Goal: Book appointment/travel/reservation

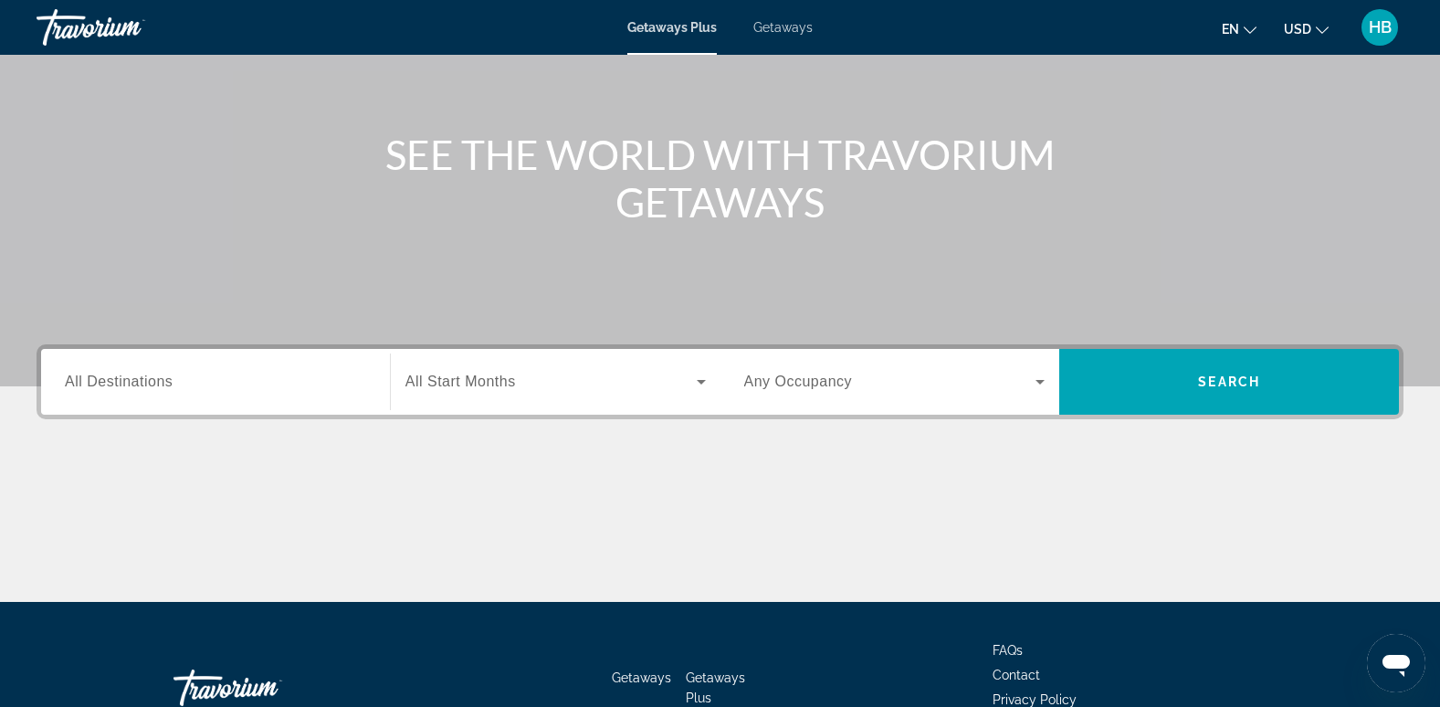
scroll to position [172, 0]
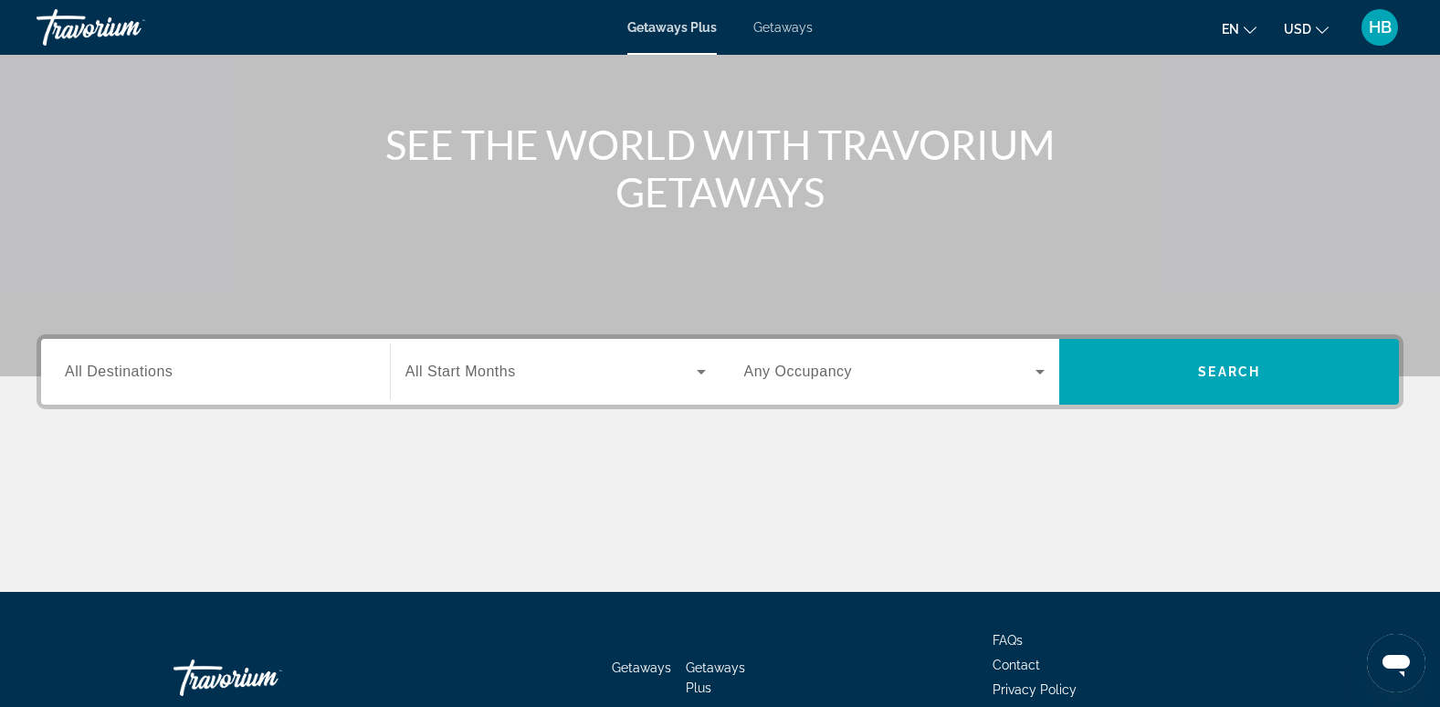
click at [88, 376] on span "All Destinations" at bounding box center [119, 372] width 108 height 16
click at [88, 376] on input "Destination All Destinations" at bounding box center [215, 373] width 301 height 22
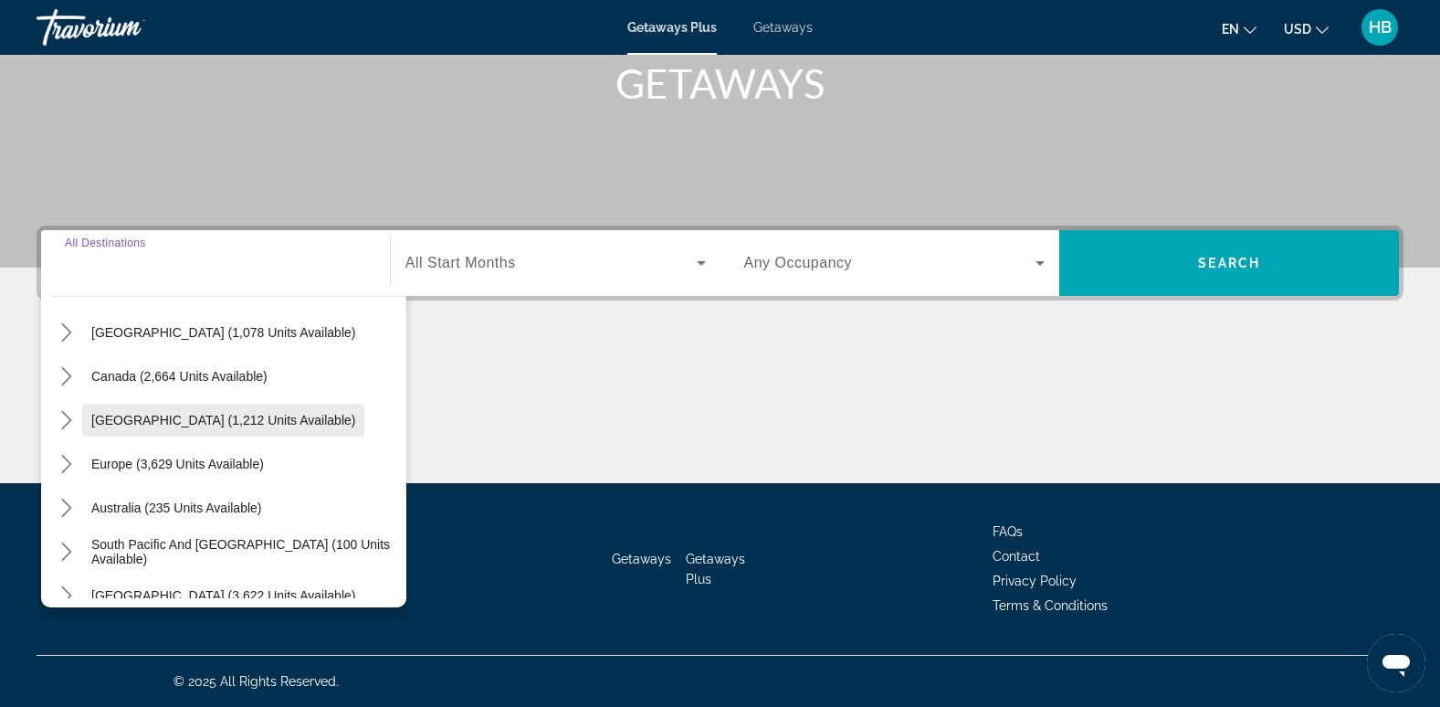
scroll to position [0, 0]
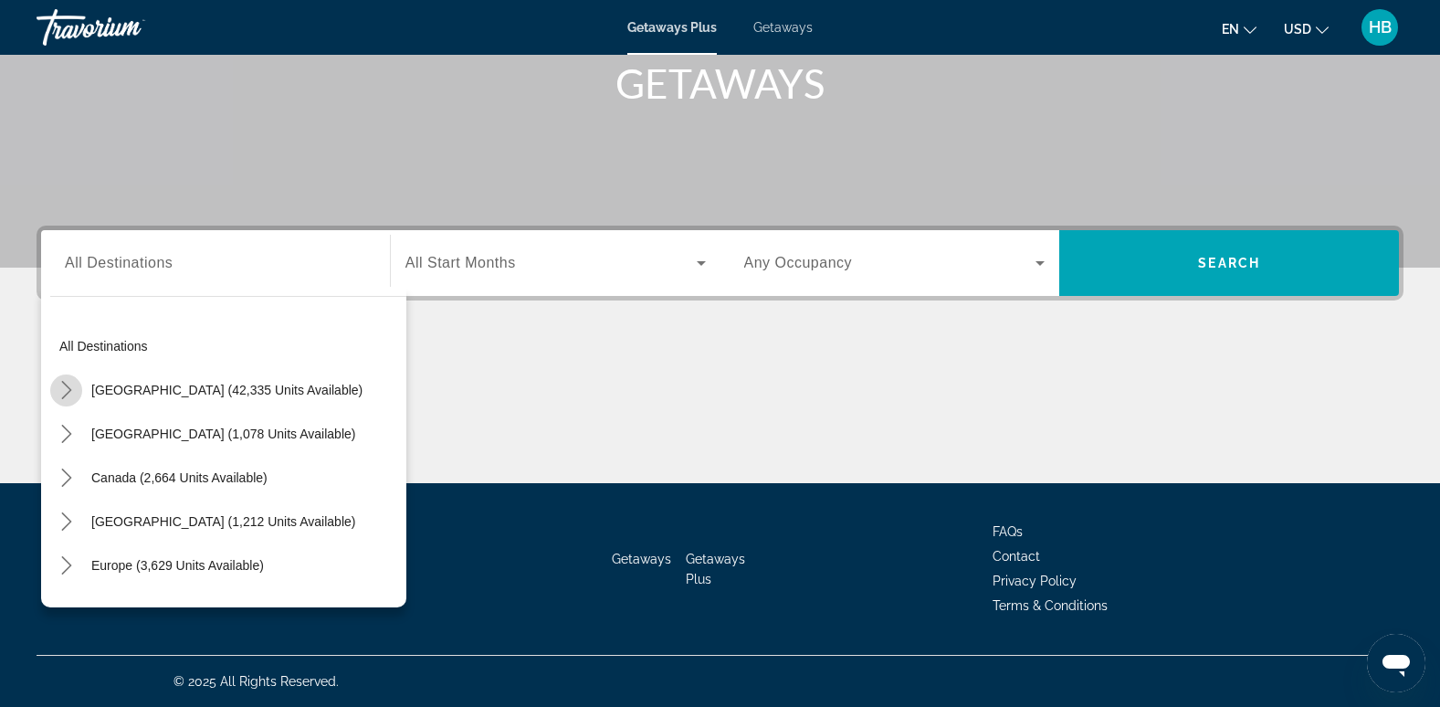
click at [69, 385] on icon "Toggle United States (42,335 units available) submenu" at bounding box center [67, 390] width 18 height 18
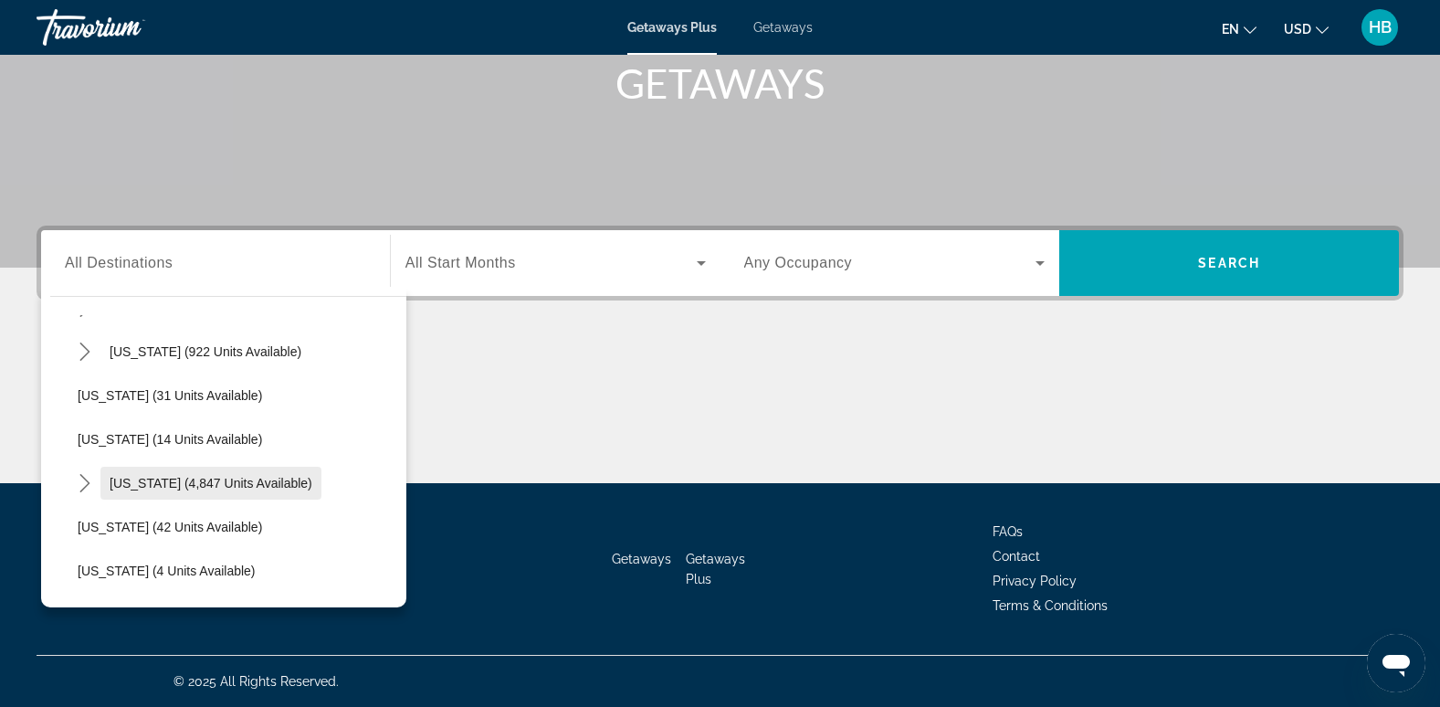
scroll to position [237, 0]
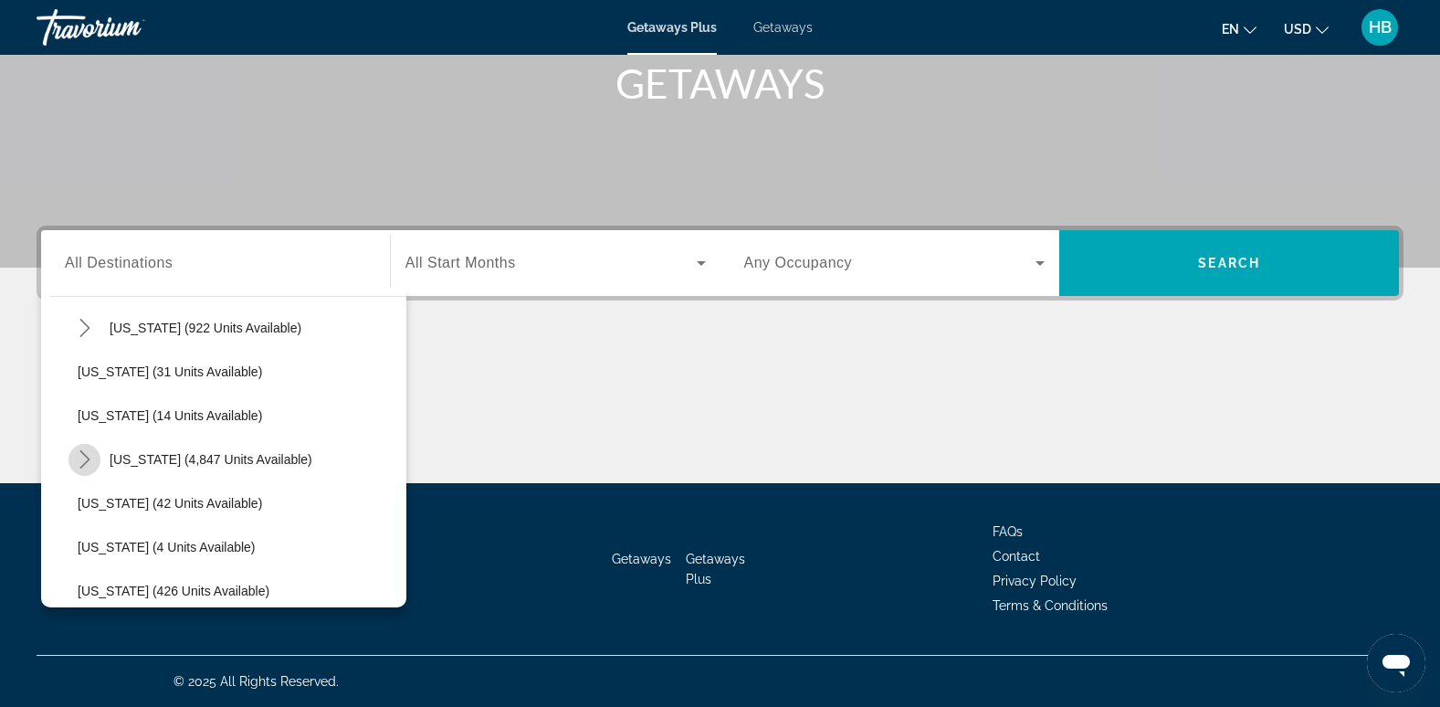
click at [76, 456] on icon "Toggle Florida (4,847 units available) submenu" at bounding box center [85, 459] width 18 height 18
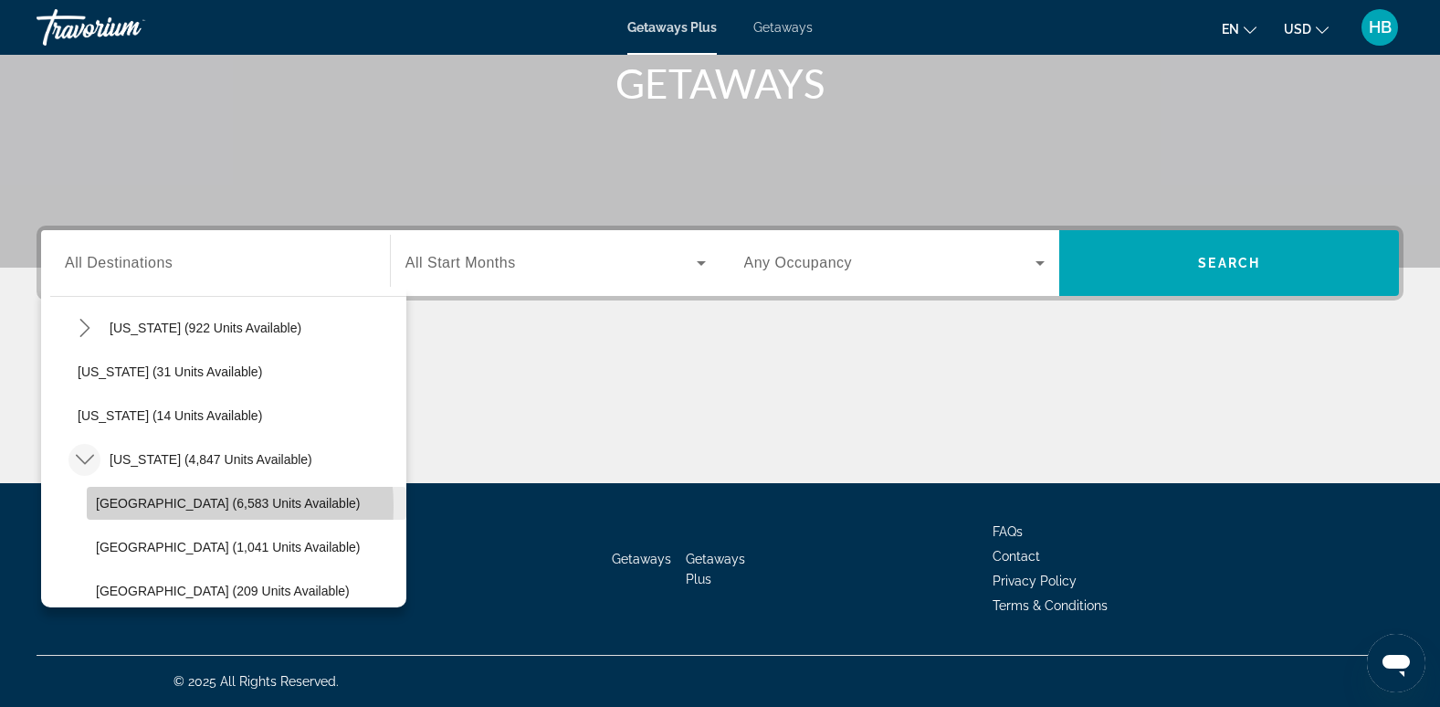
click at [159, 507] on span "[GEOGRAPHIC_DATA] (6,583 units available)" at bounding box center [228, 503] width 264 height 15
type input "**********"
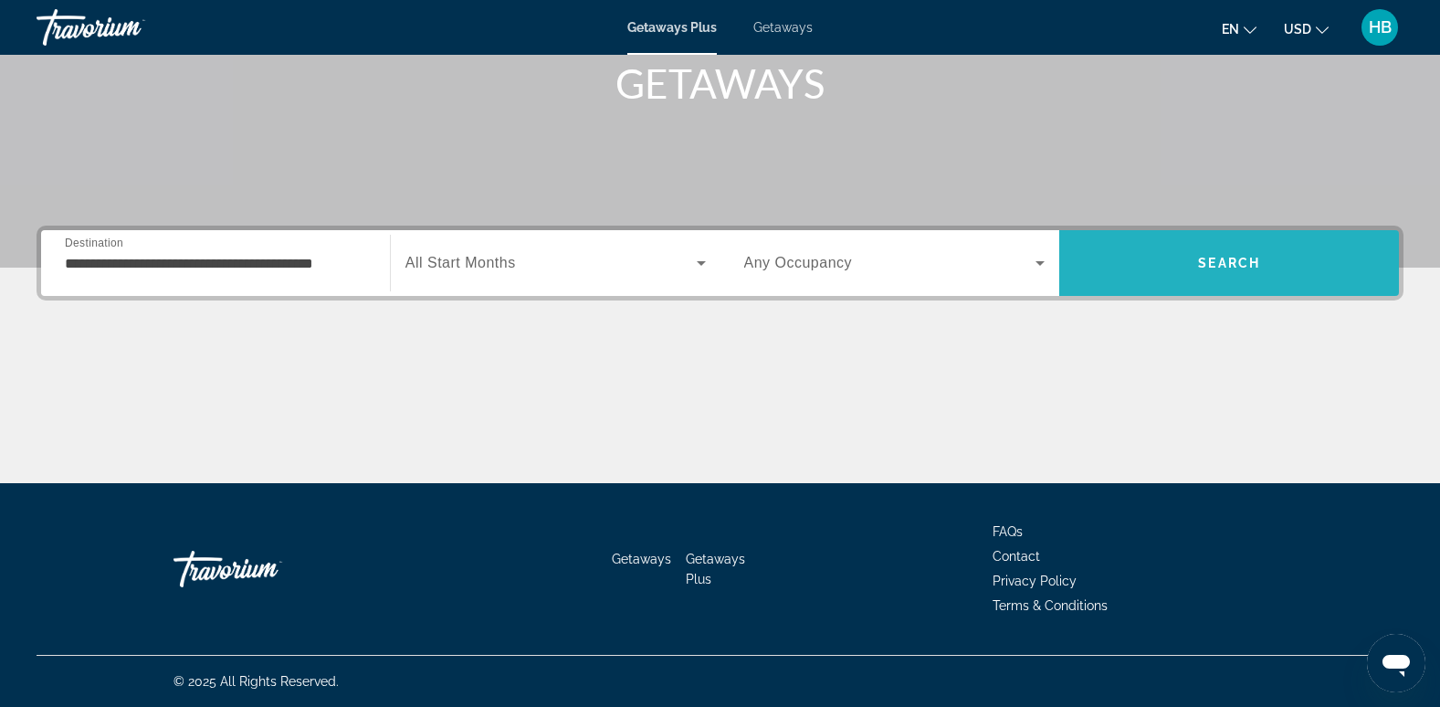
click at [1237, 251] on span "Search" at bounding box center [1230, 263] width 340 height 44
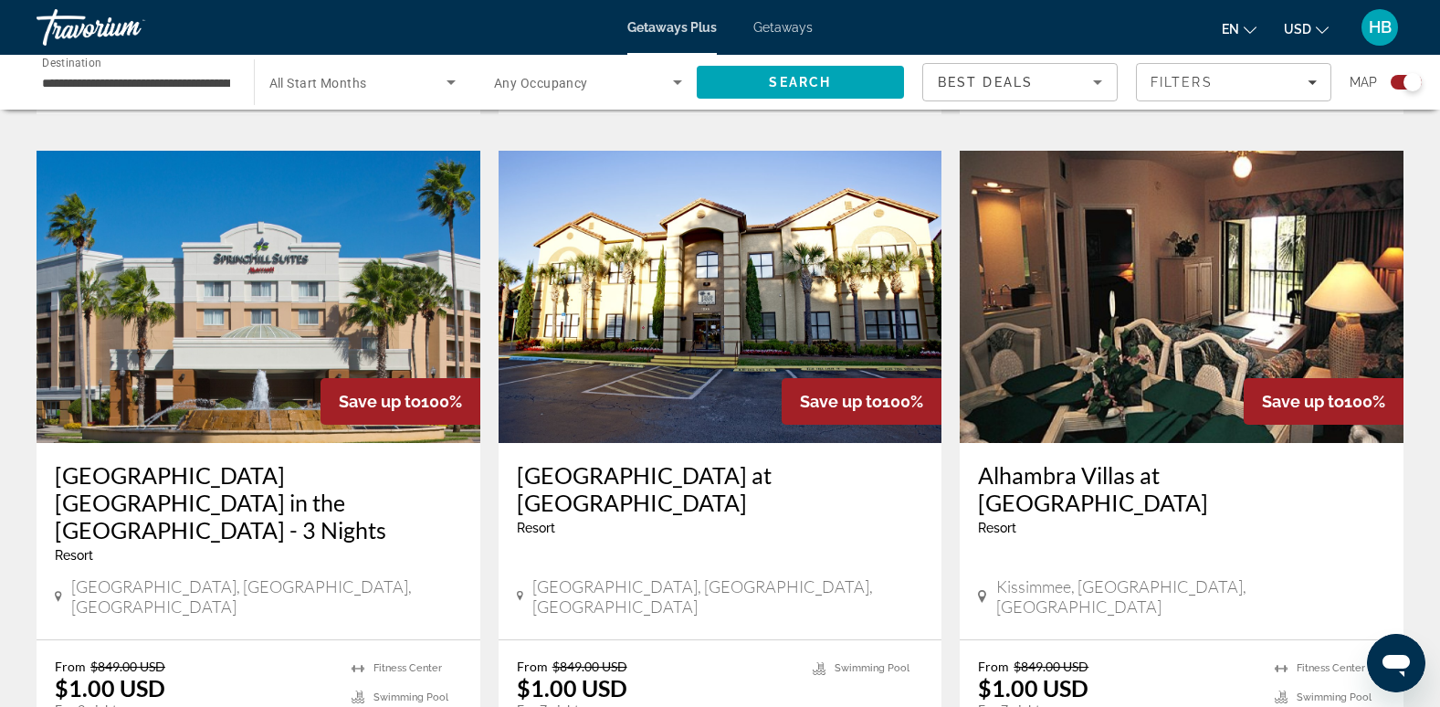
scroll to position [2723, 0]
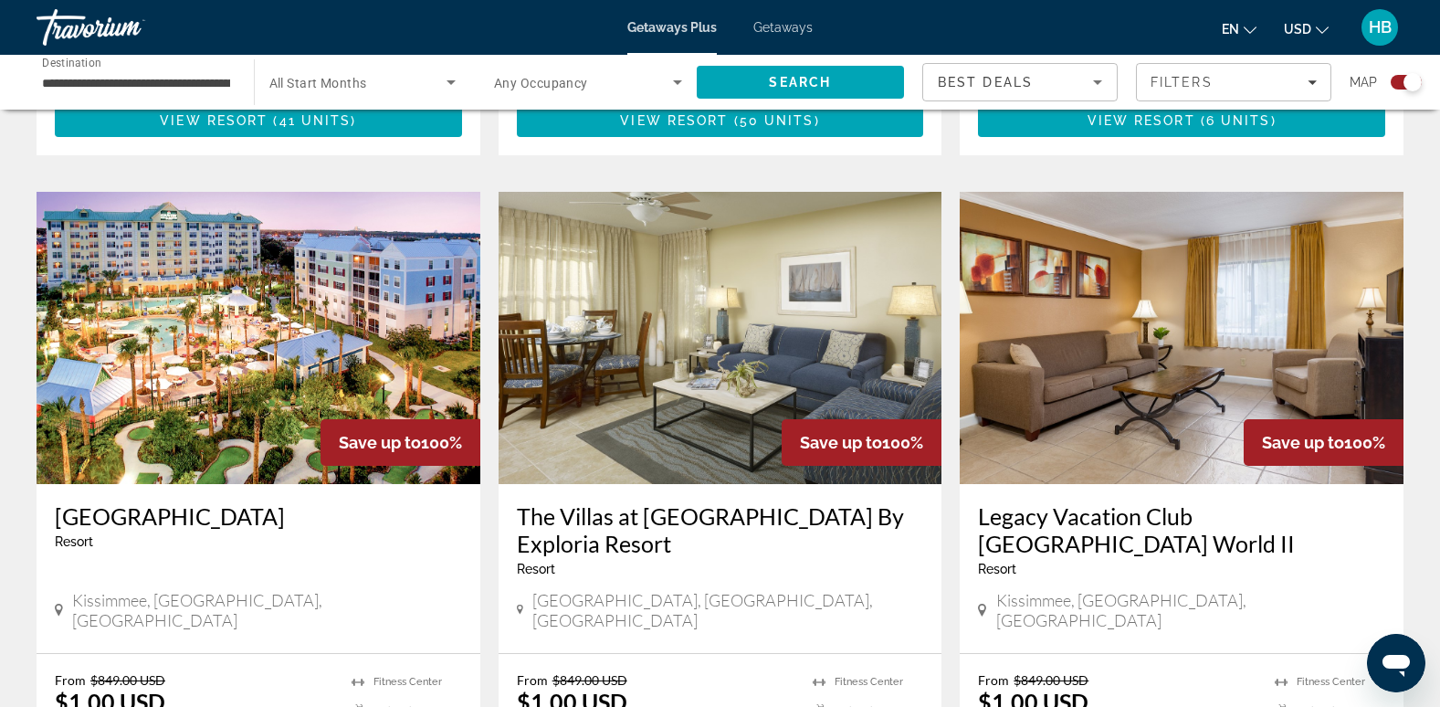
scroll to position [1208, 0]
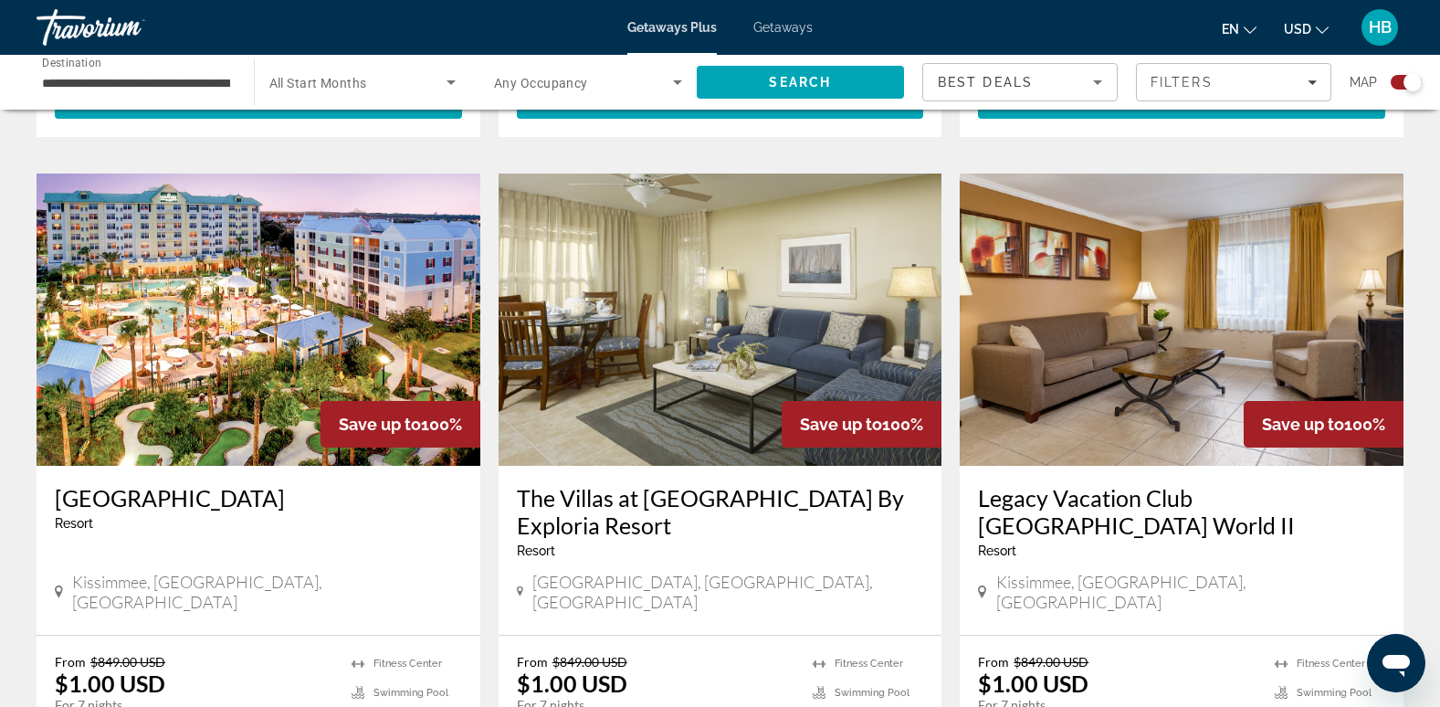
click at [243, 301] on img "Main content" at bounding box center [259, 320] width 444 height 292
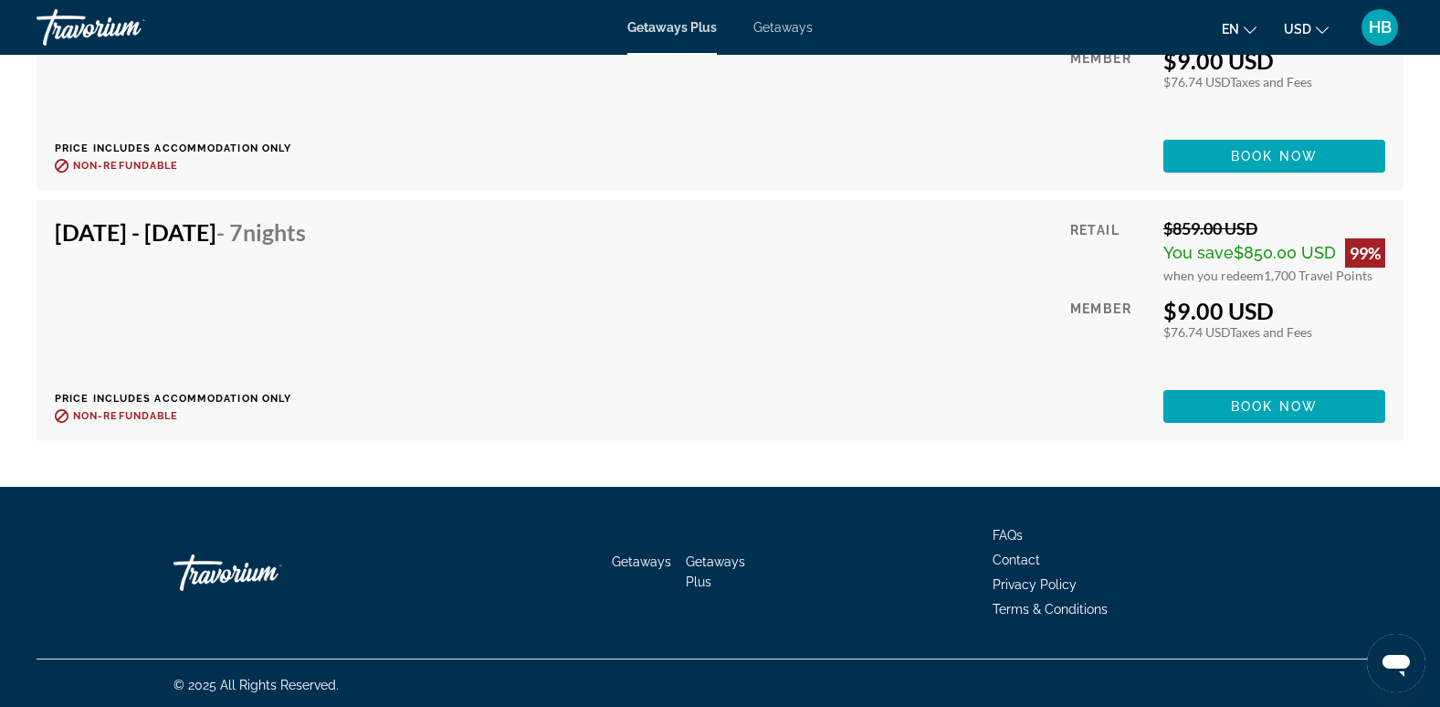
scroll to position [8937, 0]
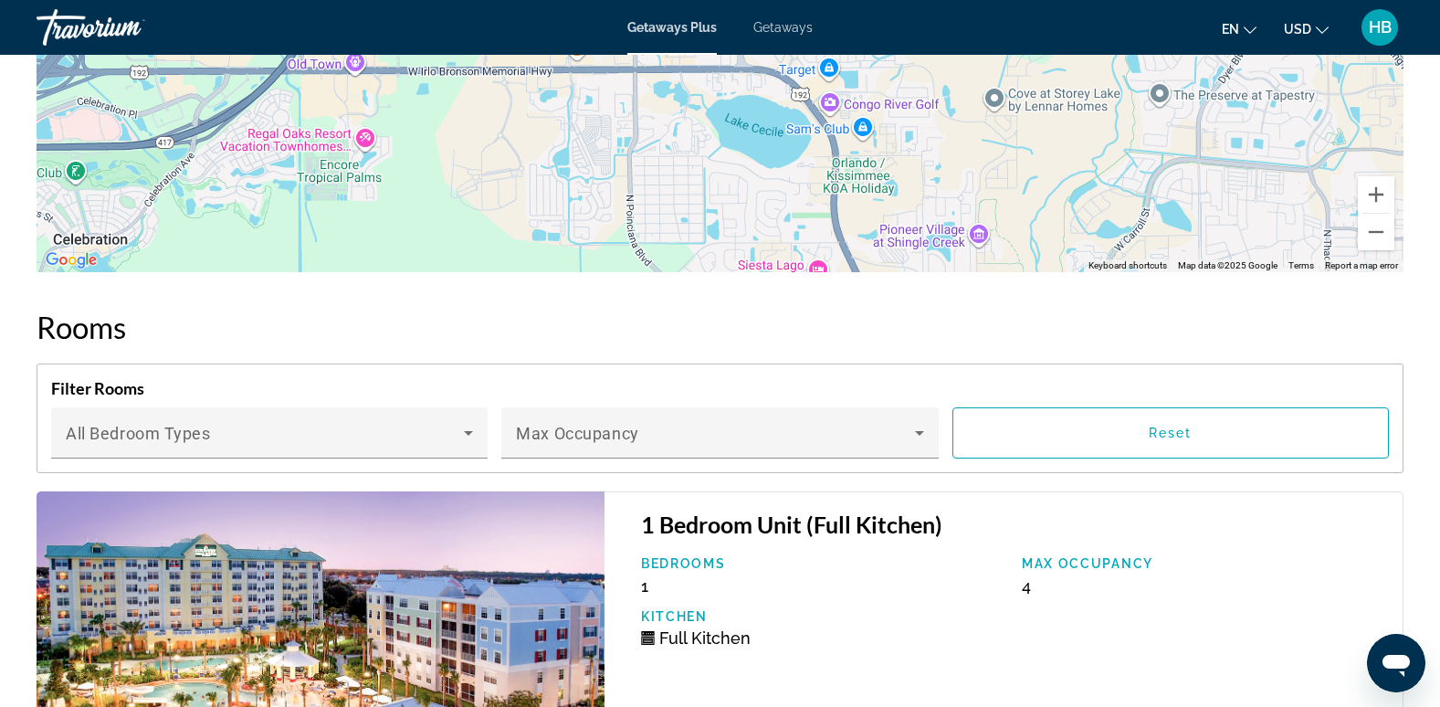
click at [779, 25] on span "Getaways" at bounding box center [783, 27] width 59 height 15
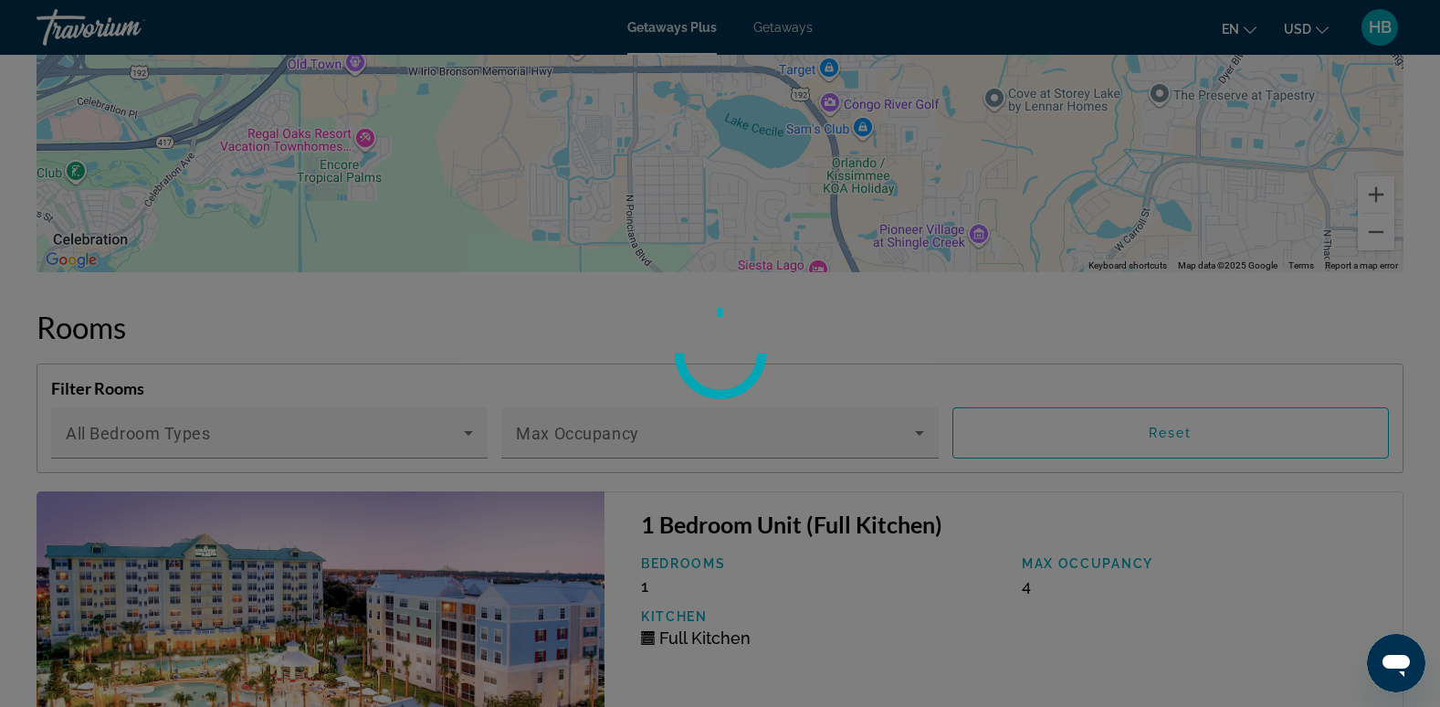
scroll to position [2715, 0]
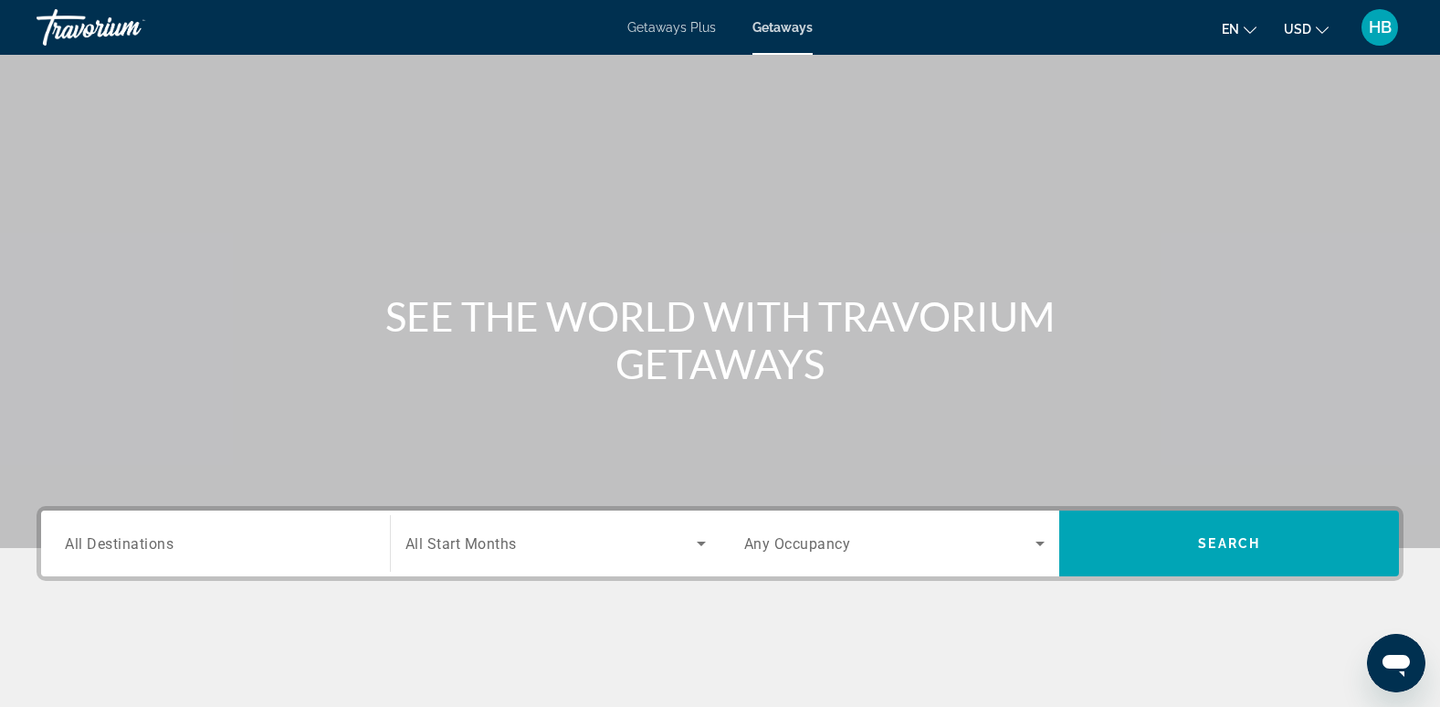
click at [63, 543] on div "Destination All Destinations" at bounding box center [215, 544] width 331 height 52
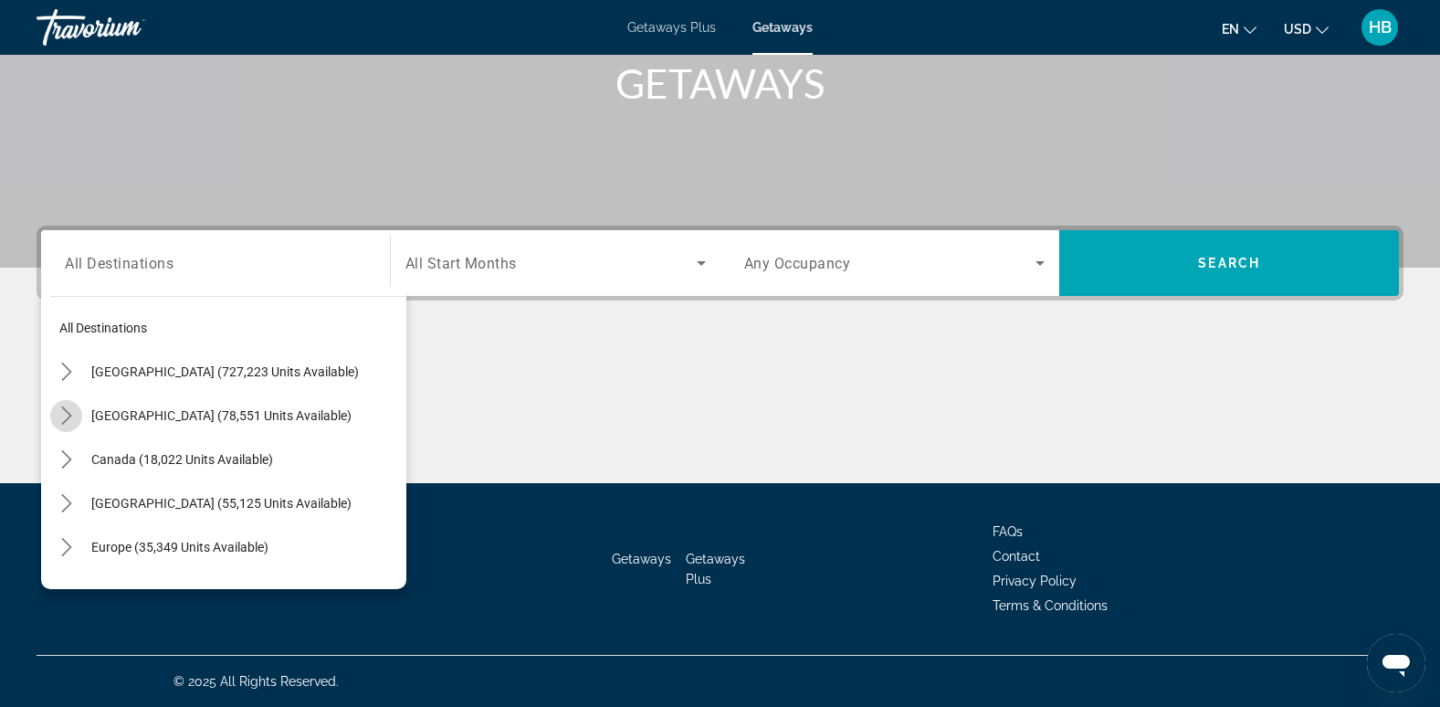
click at [68, 416] on icon "Toggle Mexico (78,551 units available) submenu" at bounding box center [67, 415] width 18 height 18
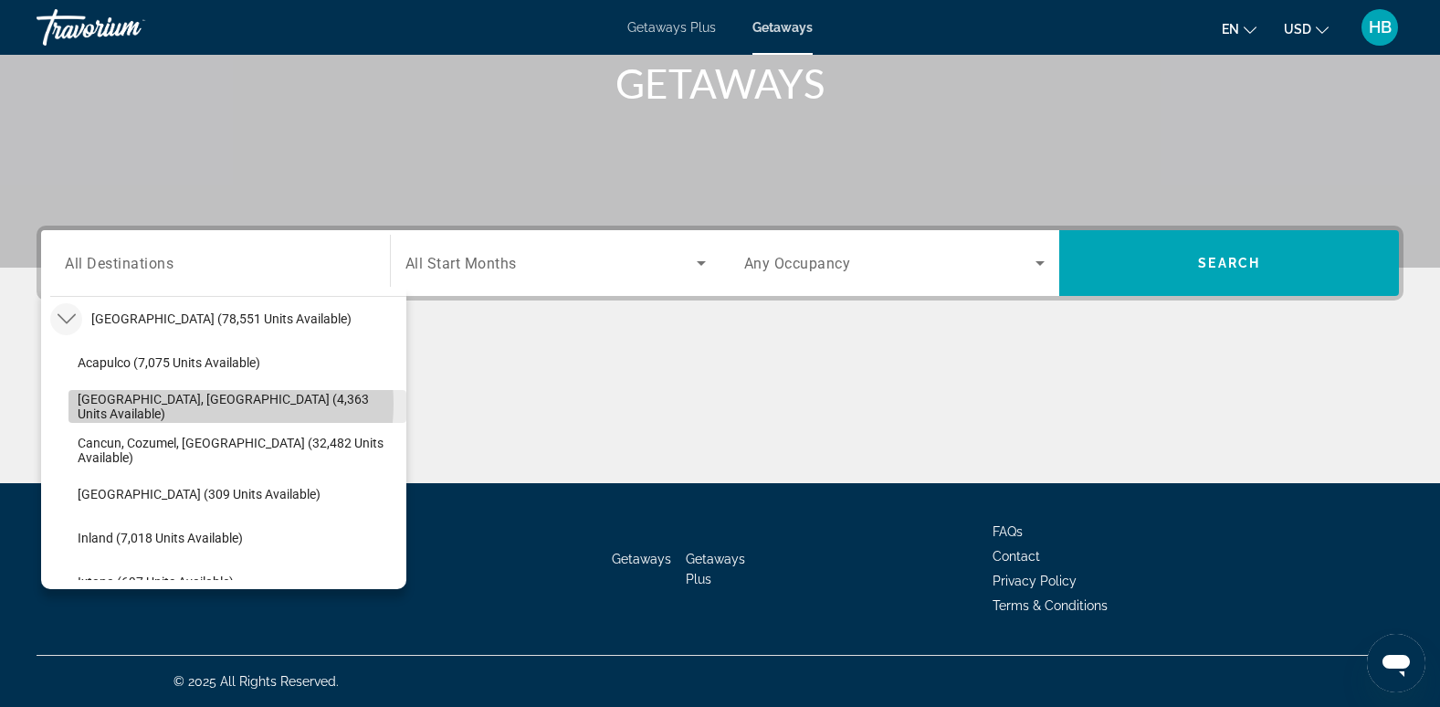
click at [192, 404] on span "[GEOGRAPHIC_DATA], [GEOGRAPHIC_DATA] (4,363 units available)" at bounding box center [238, 406] width 320 height 29
type input "**********"
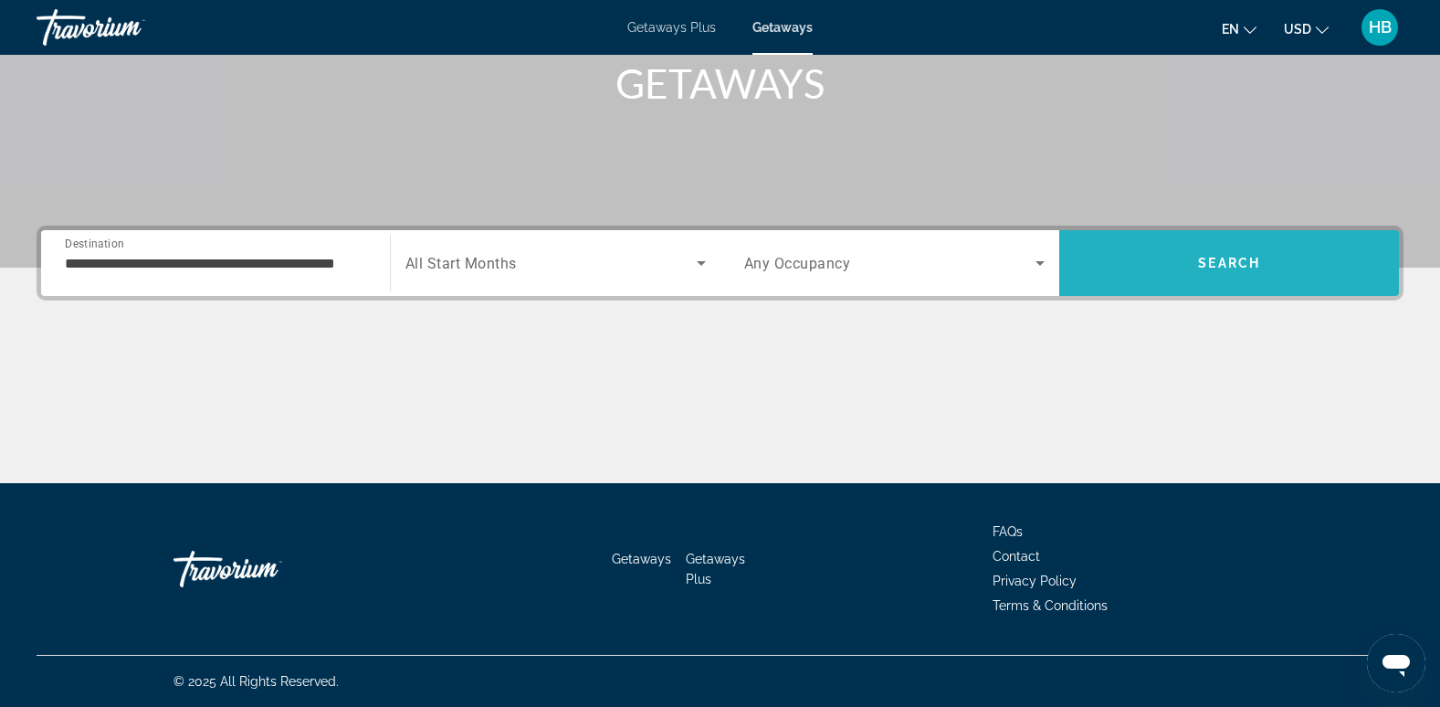
click at [1197, 254] on span "Search" at bounding box center [1230, 263] width 340 height 44
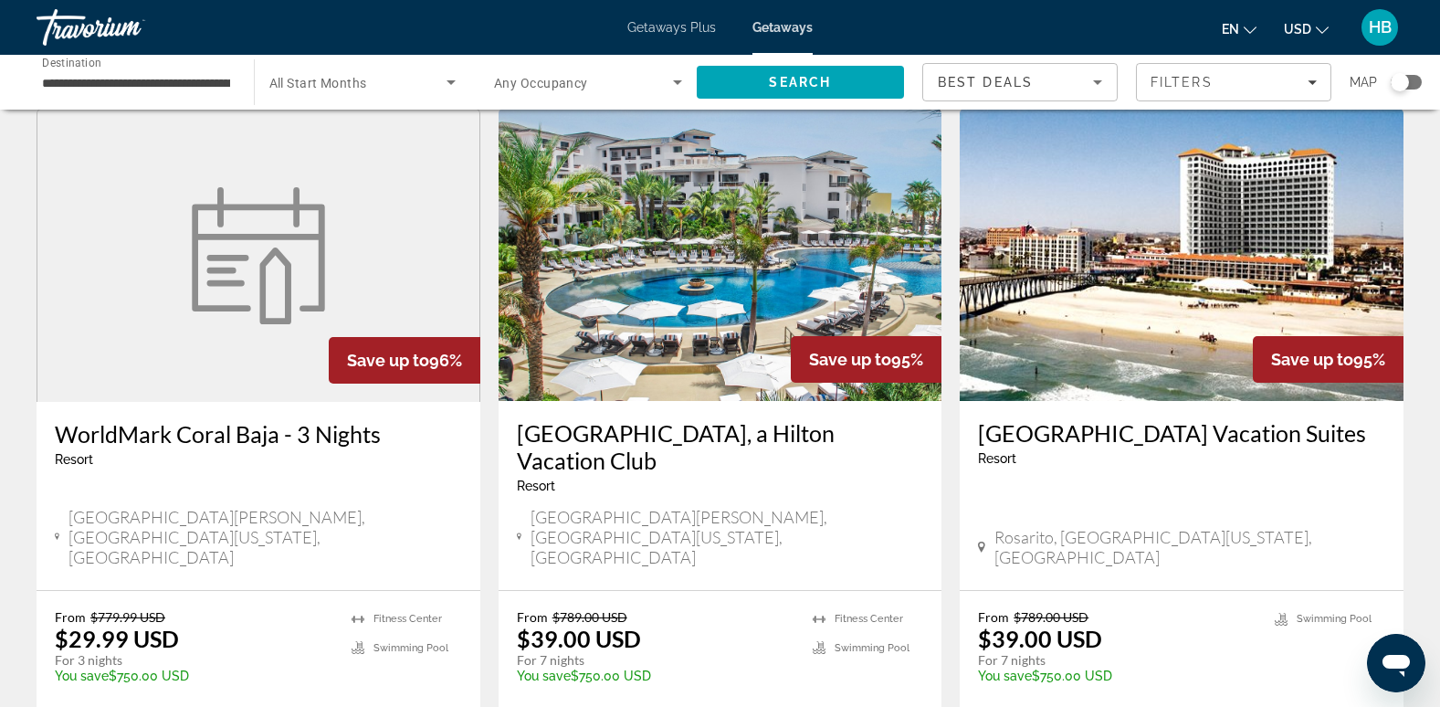
scroll to position [731, 0]
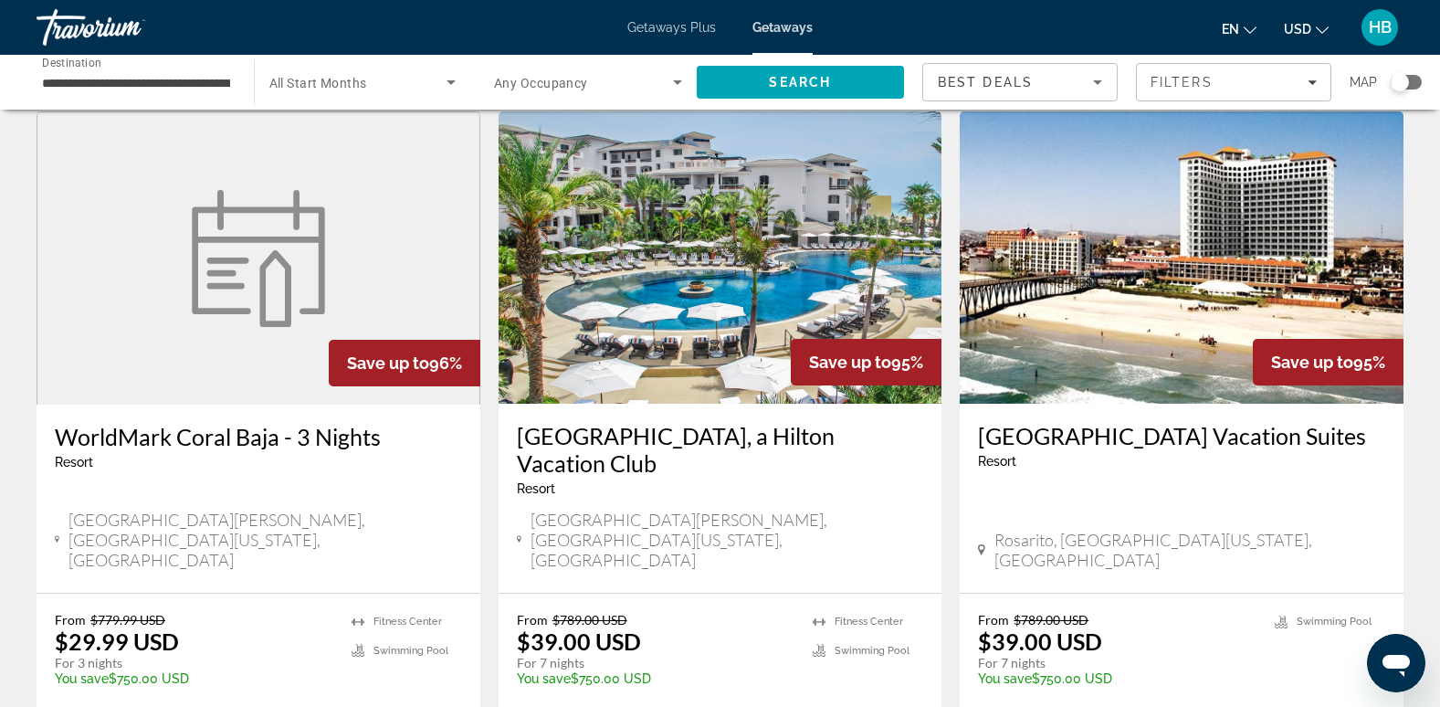
click at [765, 227] on img "Main content" at bounding box center [721, 257] width 444 height 292
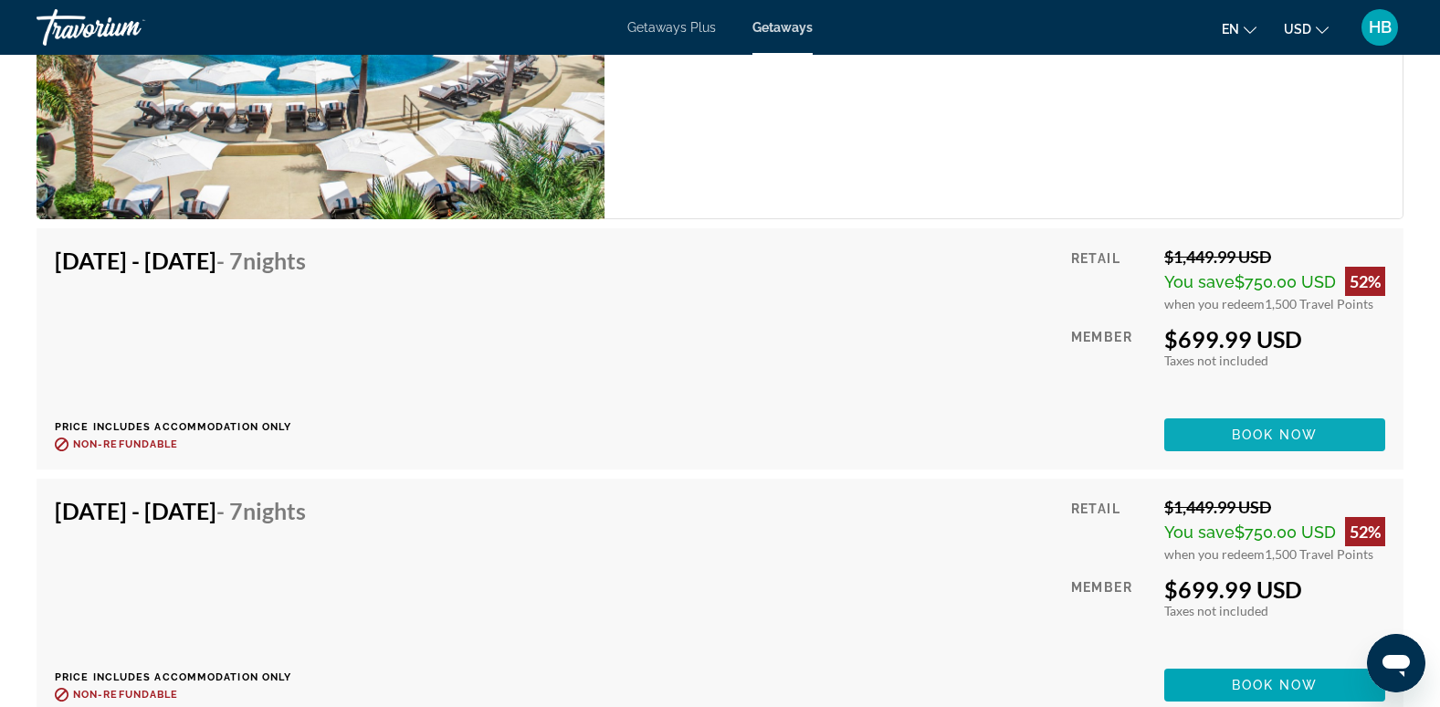
scroll to position [13110, 0]
